Goal: Task Accomplishment & Management: Manage account settings

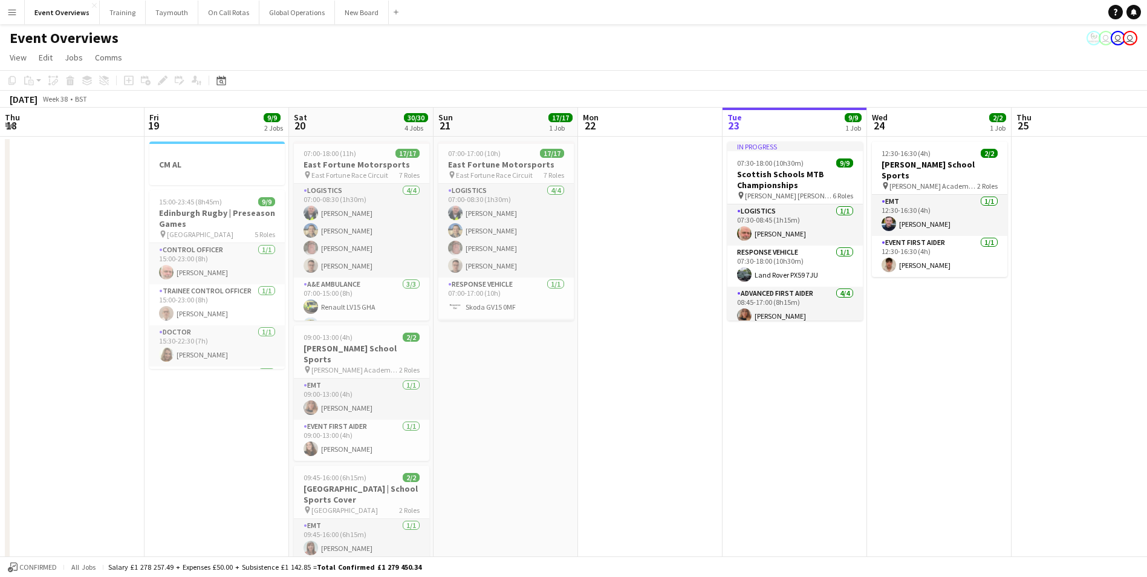
scroll to position [0, 444]
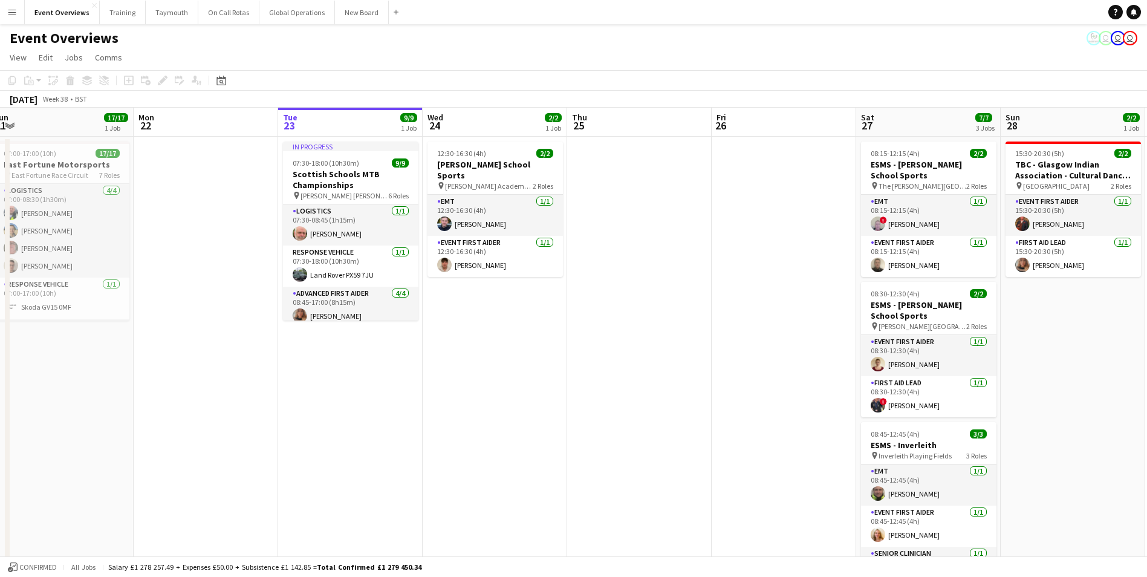
click at [12, 10] on app-icon "Menu" at bounding box center [12, 12] width 10 height 10
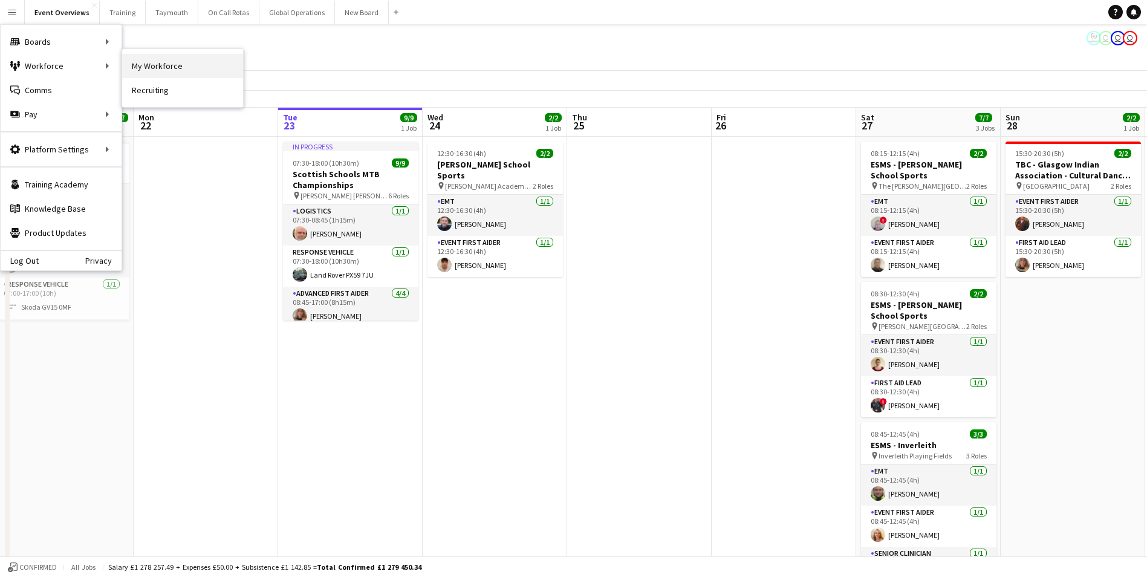
click at [141, 64] on link "My Workforce" at bounding box center [182, 66] width 121 height 24
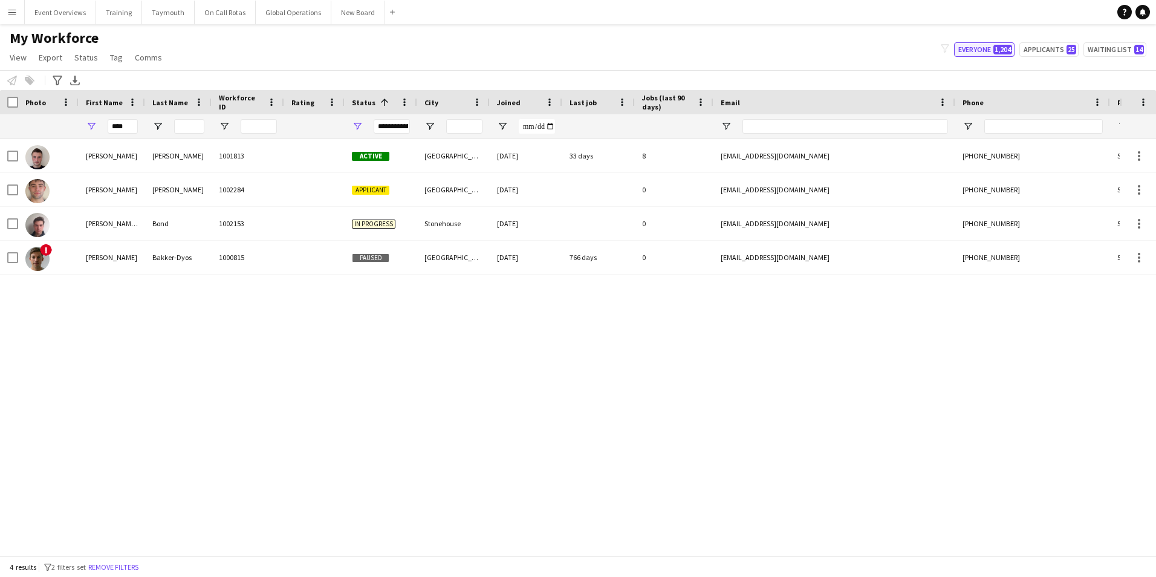
click at [958, 48] on button "Everyone 1,204" at bounding box center [984, 49] width 60 height 15
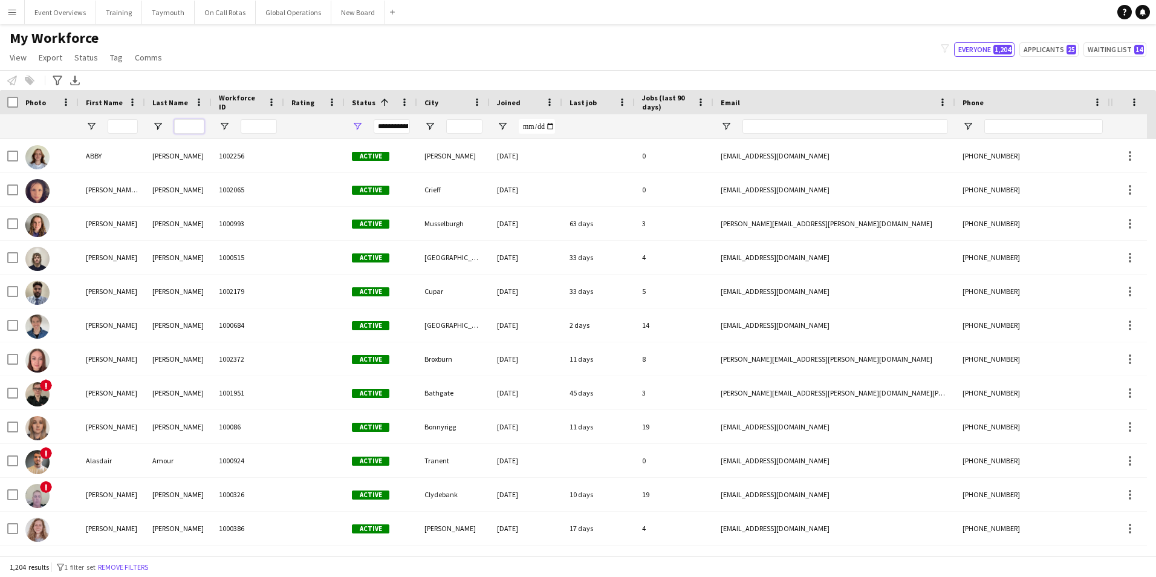
click at [176, 124] on input "Last Name Filter Input" at bounding box center [189, 126] width 30 height 15
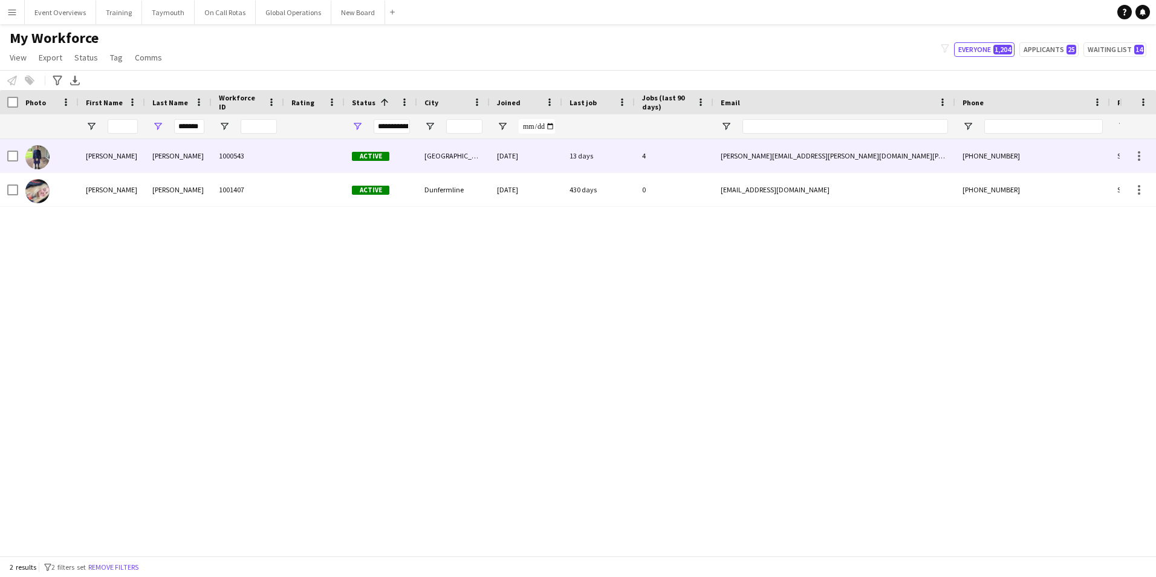
click at [95, 155] on div "[PERSON_NAME]" at bounding box center [112, 155] width 66 height 33
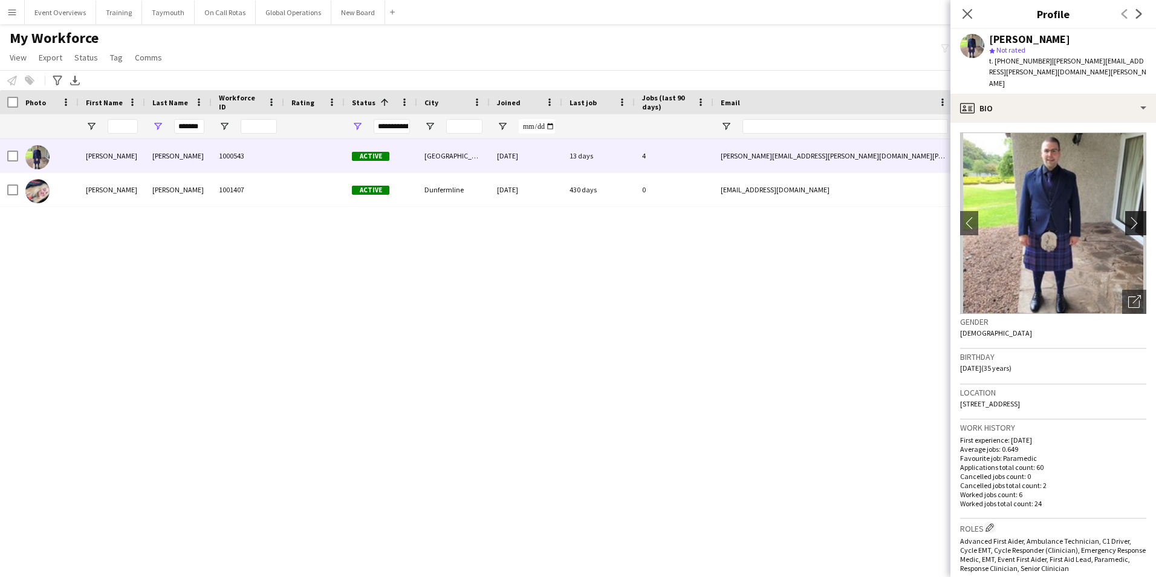
click at [1132, 216] on app-icon "chevron-right" at bounding box center [1137, 222] width 19 height 13
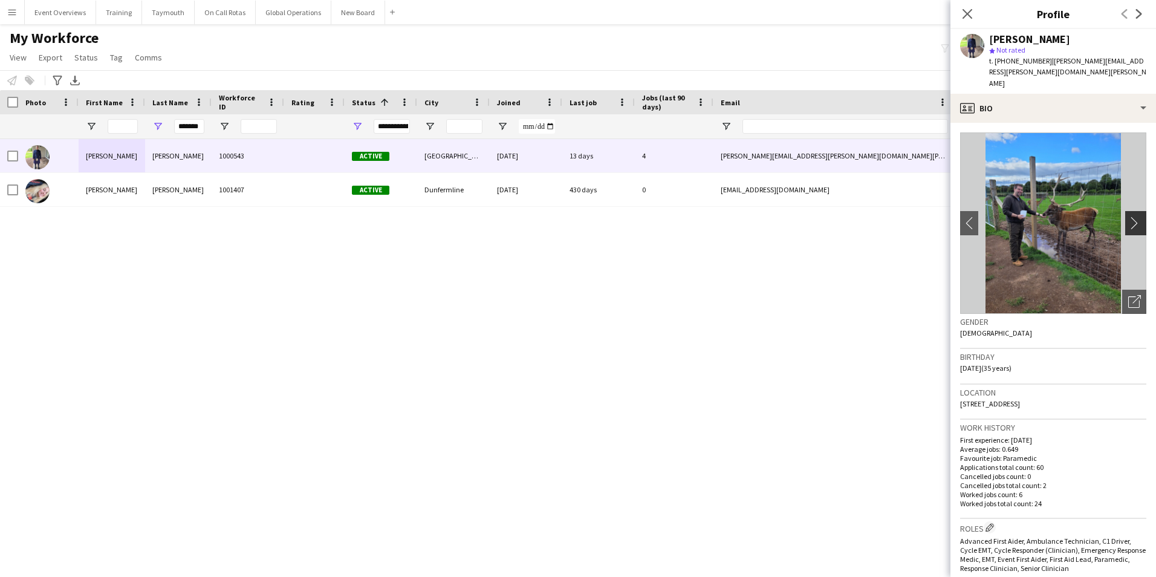
click at [1132, 216] on app-icon "chevron-right" at bounding box center [1137, 222] width 19 height 13
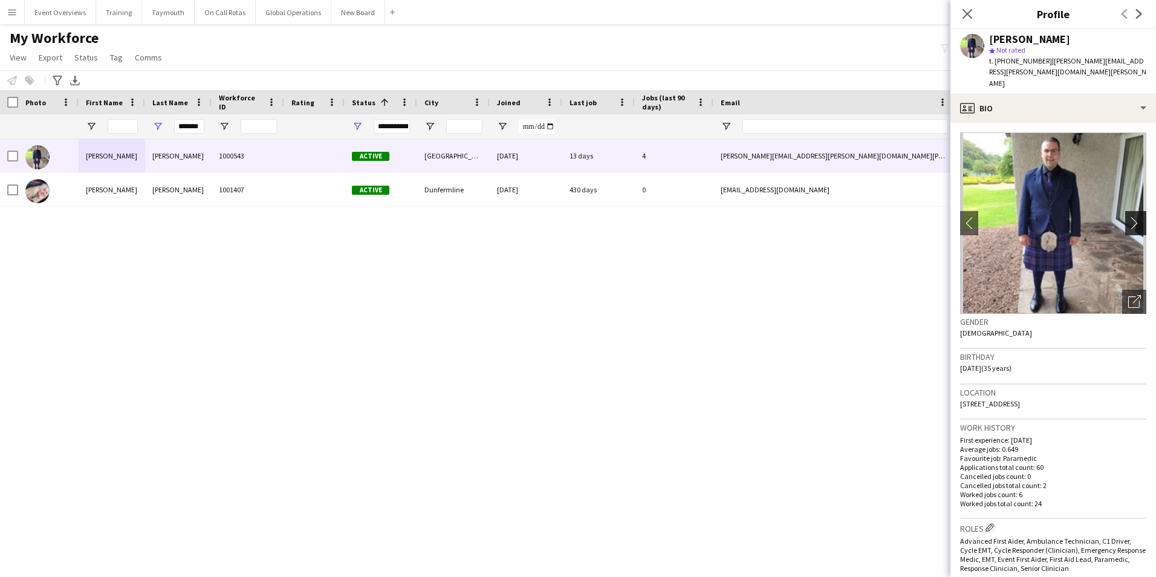
click at [1132, 216] on app-icon "chevron-right" at bounding box center [1137, 222] width 19 height 13
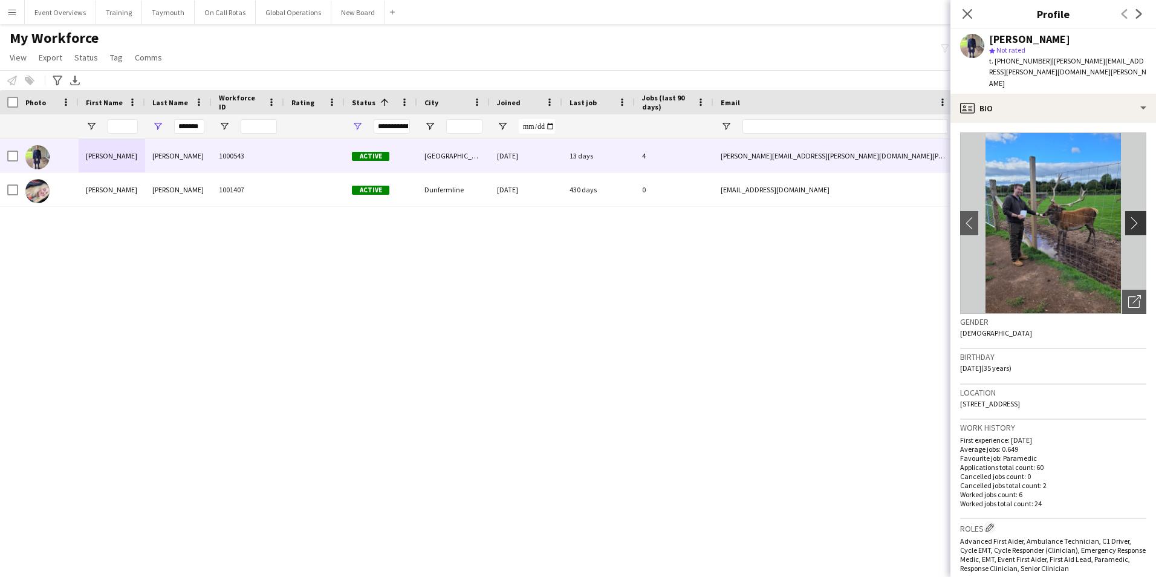
click at [1132, 216] on app-icon "chevron-right" at bounding box center [1137, 222] width 19 height 13
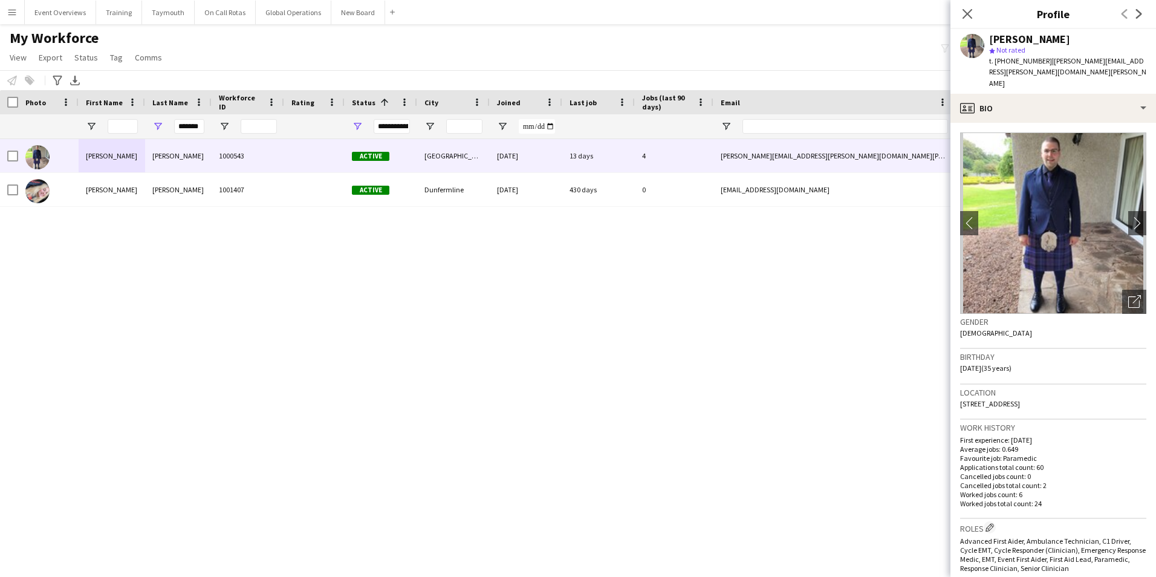
click at [1049, 230] on img at bounding box center [1053, 222] width 186 height 181
click at [965, 12] on icon at bounding box center [966, 13] width 11 height 11
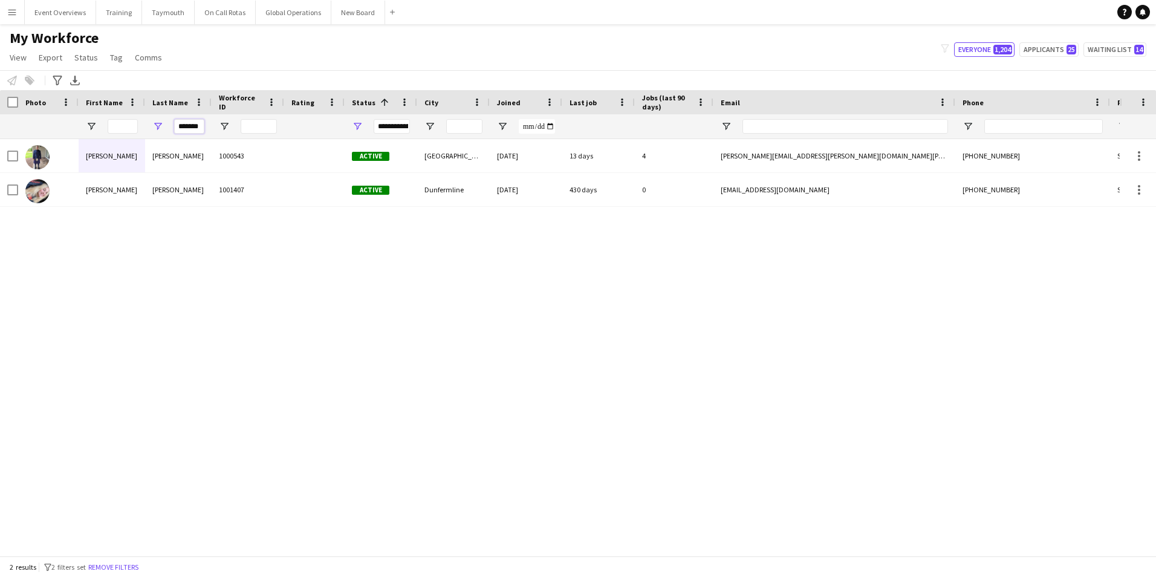
click at [201, 125] on input "*******" at bounding box center [189, 126] width 30 height 15
type input "*"
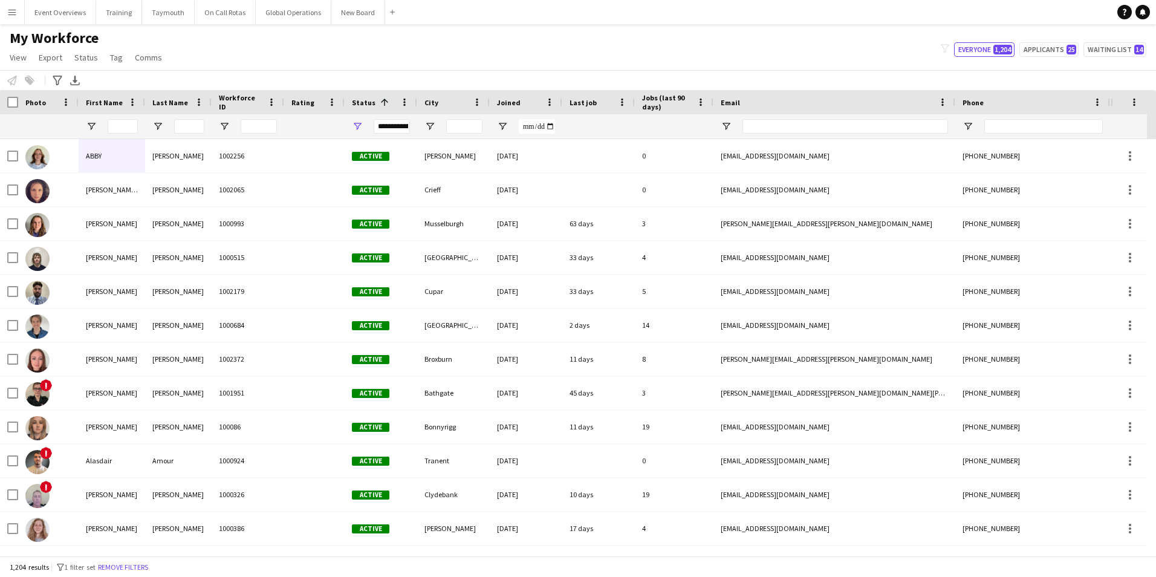
click at [15, 8] on app-icon "Menu" at bounding box center [12, 12] width 10 height 10
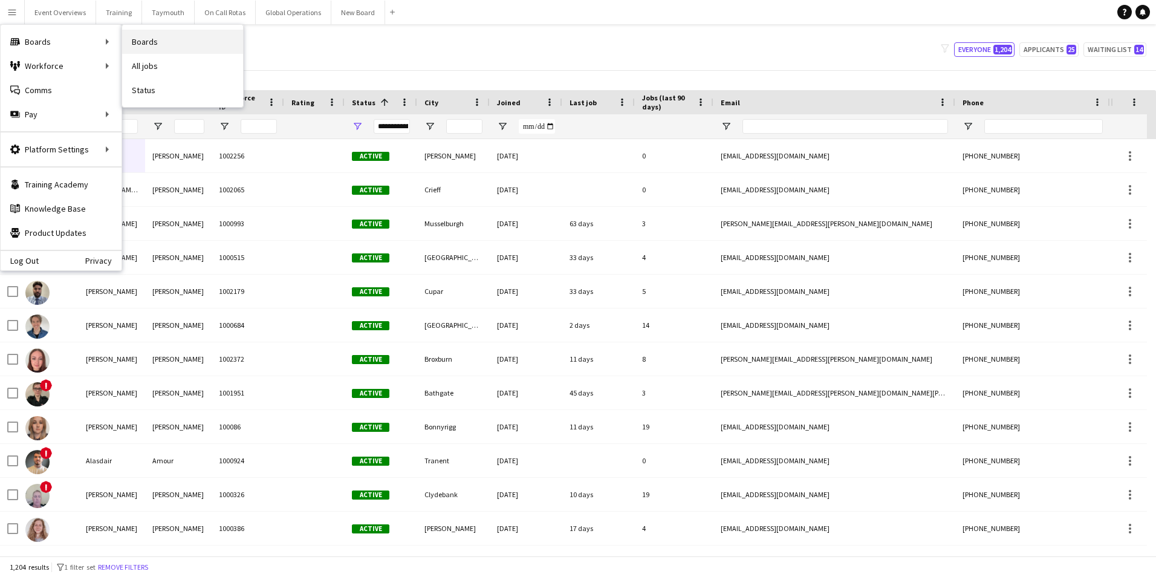
click at [142, 38] on link "Boards" at bounding box center [182, 42] width 121 height 24
